Goal: Information Seeking & Learning: Learn about a topic

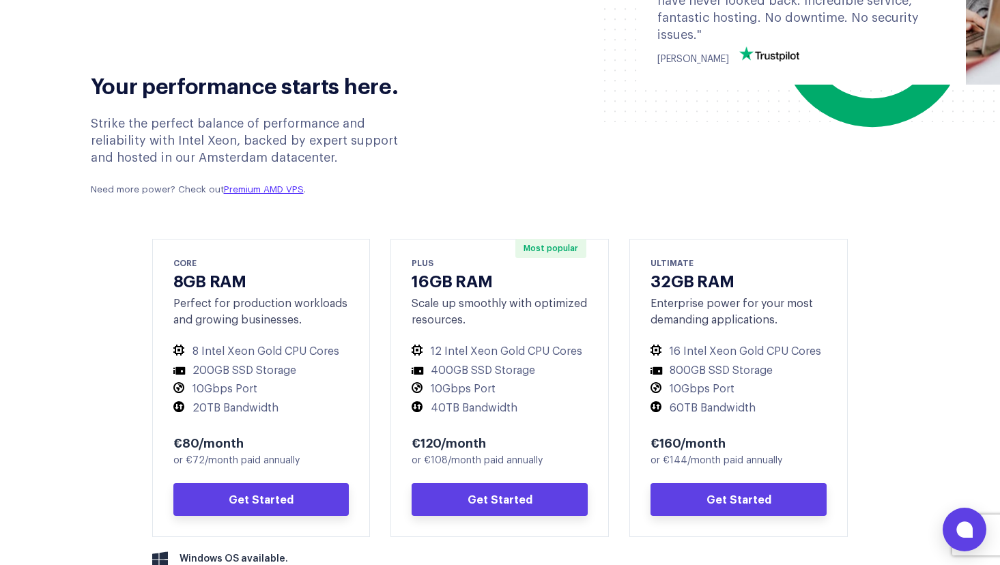
scroll to position [478, 0]
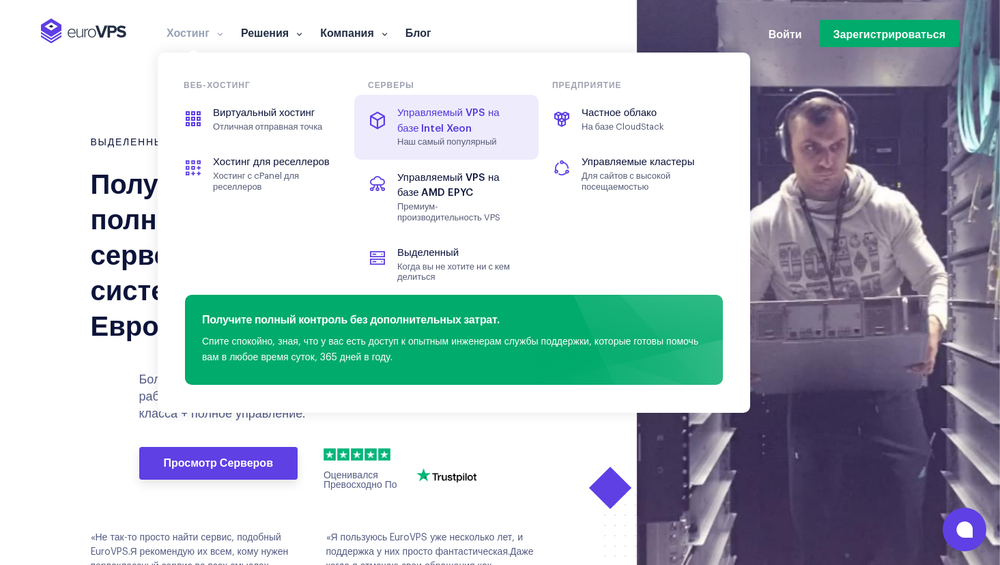
click at [453, 127] on span "Управляемый VPS на базе Intel Xeon" at bounding box center [446, 121] width 153 height 31
